Goal: Transaction & Acquisition: Purchase product/service

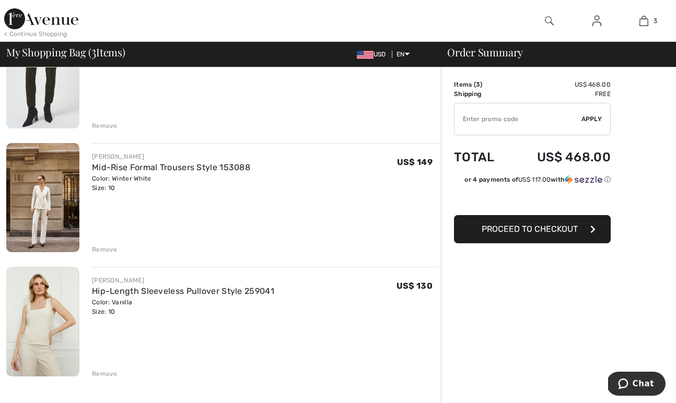
scroll to position [142, 0]
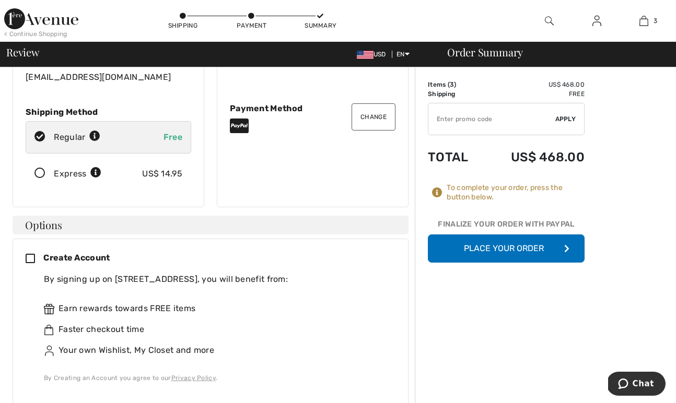
scroll to position [118, 0]
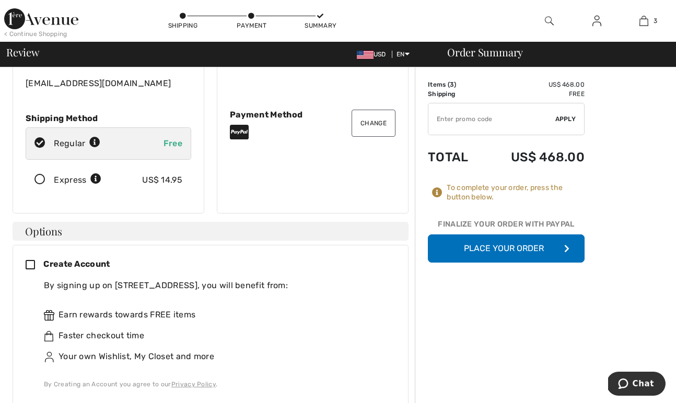
click at [501, 251] on button "Place Your Order" at bounding box center [506, 248] width 157 height 28
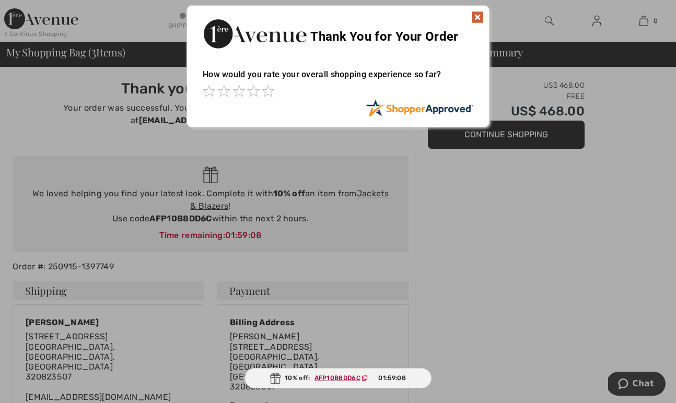
click at [476, 15] on img at bounding box center [477, 17] width 13 height 13
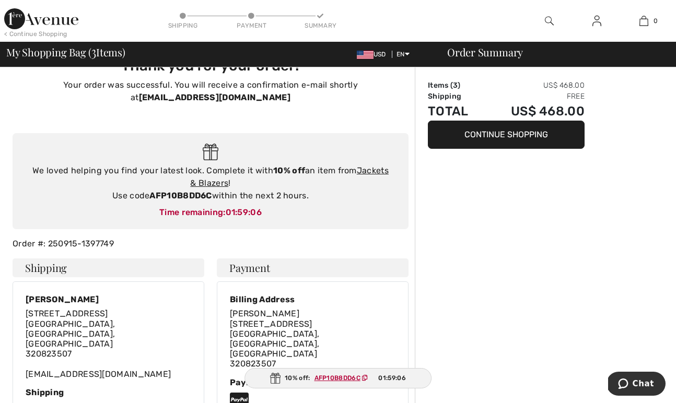
scroll to position [22, 0]
click at [374, 172] on link "Jackets & Blazers" at bounding box center [289, 177] width 198 height 22
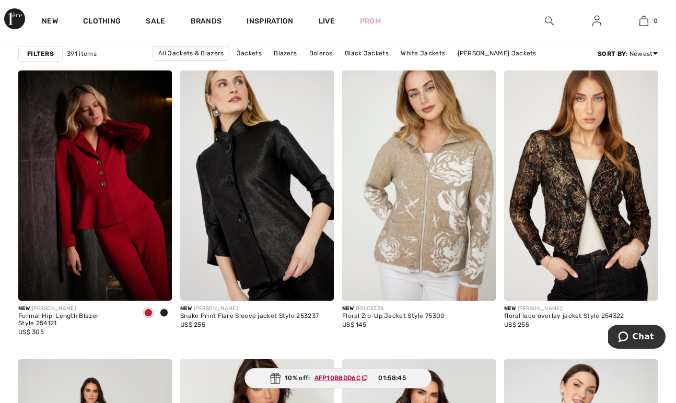
scroll to position [669, 0]
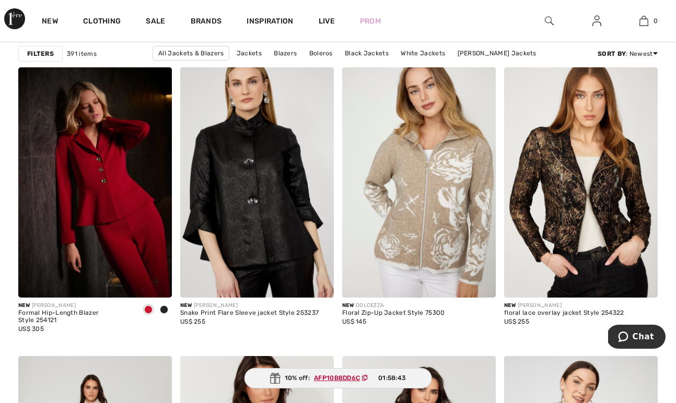
click at [163, 309] on span at bounding box center [164, 309] width 8 height 8
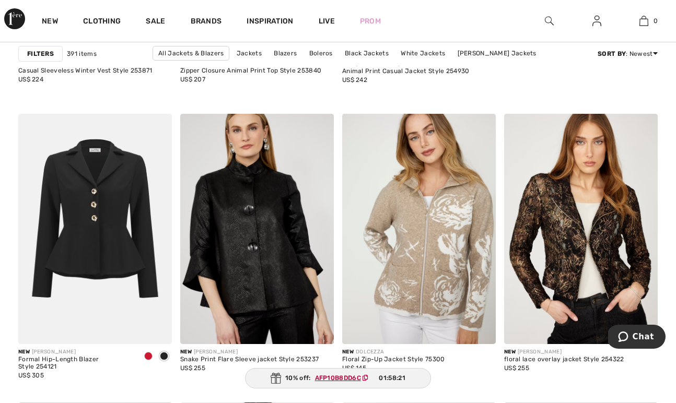
scroll to position [627, 0]
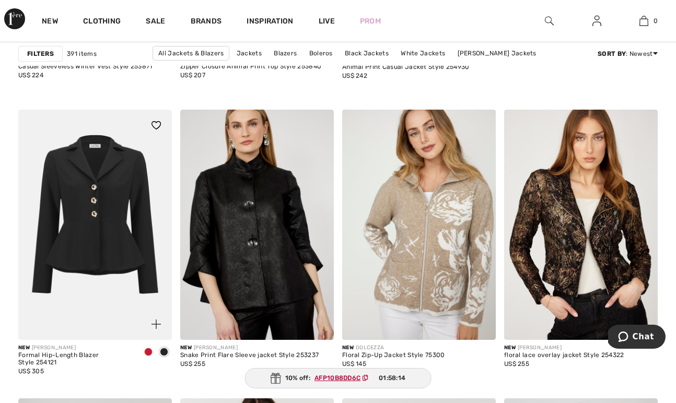
click at [99, 273] on img at bounding box center [94, 225] width 153 height 230
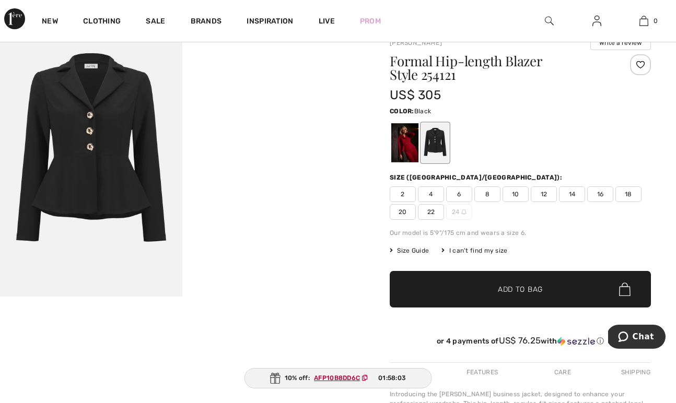
scroll to position [36, 0]
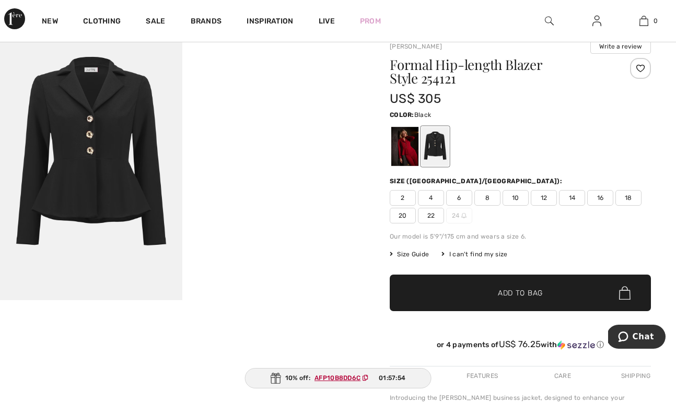
click at [431, 137] on div at bounding box center [434, 146] width 27 height 39
click at [512, 197] on span "10" at bounding box center [515, 198] width 26 height 16
click at [507, 290] on span "Add to Bag" at bounding box center [520, 293] width 45 height 11
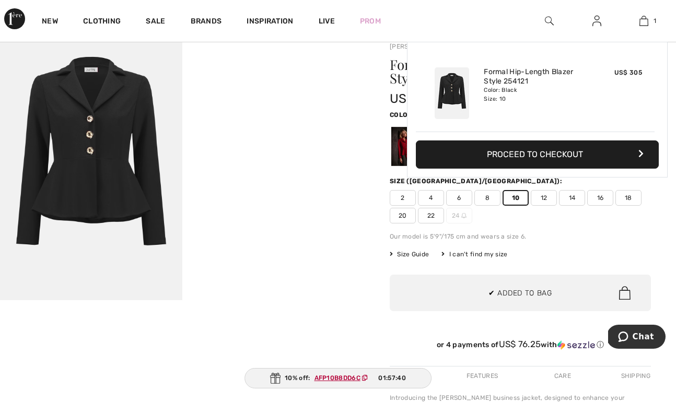
scroll to position [0, 0]
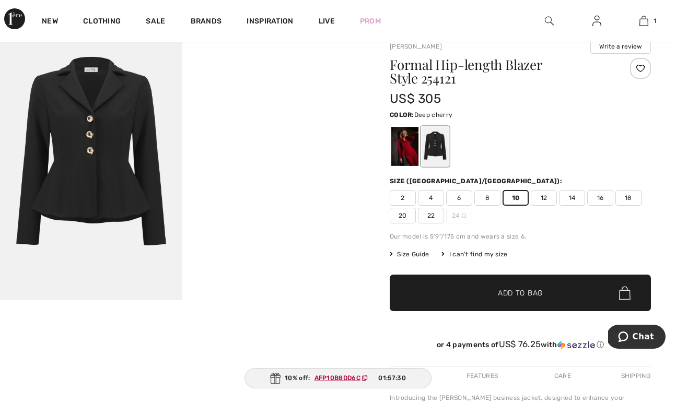
click at [403, 146] on div at bounding box center [404, 146] width 27 height 39
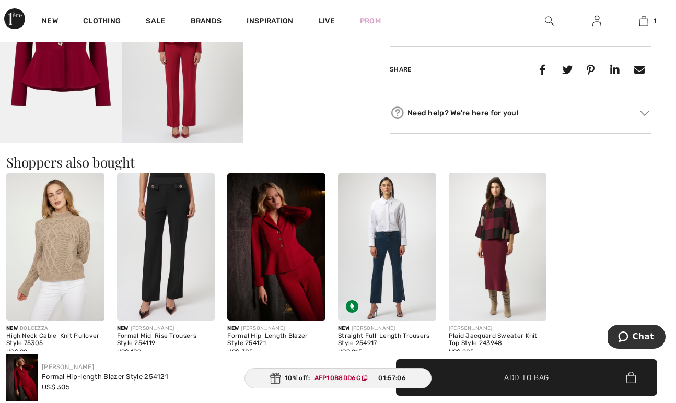
scroll to position [556, 0]
click at [175, 192] on img at bounding box center [166, 247] width 98 height 147
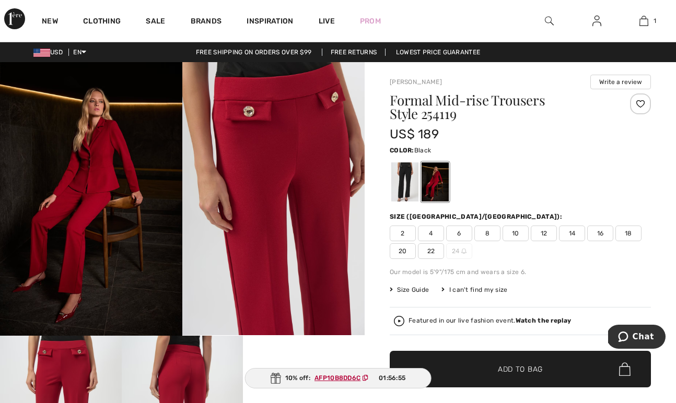
click at [404, 174] on div at bounding box center [404, 181] width 27 height 39
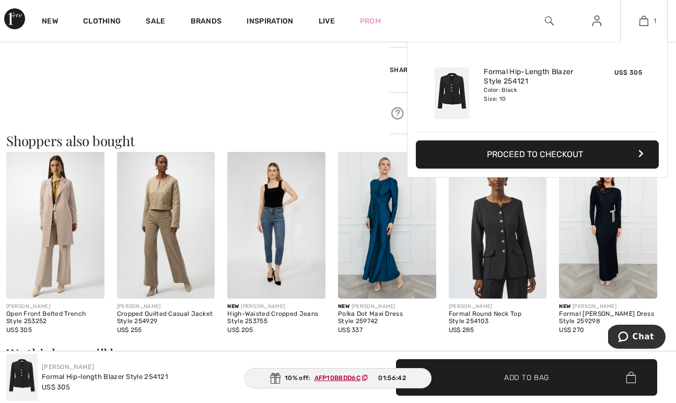
click at [643, 19] on img at bounding box center [643, 21] width 9 height 13
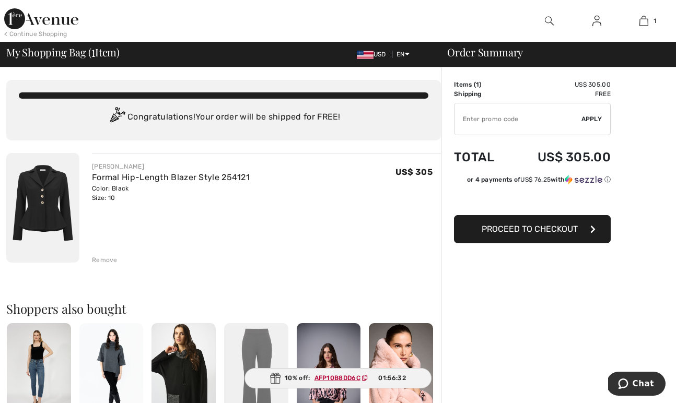
click at [103, 258] on div "Remove" at bounding box center [105, 259] width 26 height 9
